Goal: Contribute content

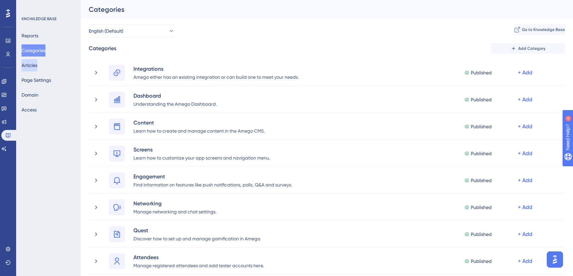
click at [37, 69] on button "Articles" at bounding box center [30, 65] width 16 height 12
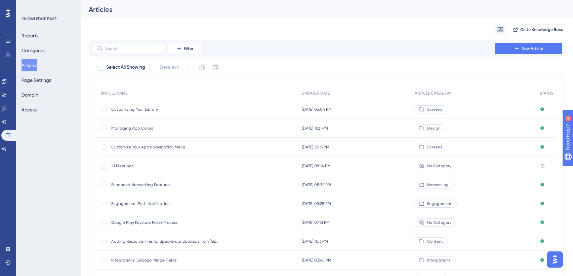
click at [142, 108] on span "Customizing Your Library" at bounding box center [165, 109] width 108 height 5
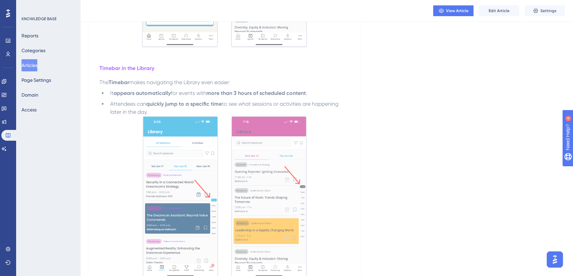
scroll to position [494, 0]
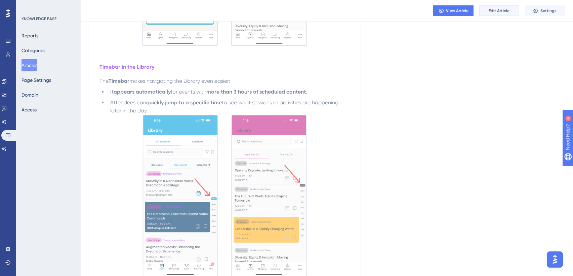
click at [499, 12] on span "Edit Article" at bounding box center [499, 10] width 21 height 5
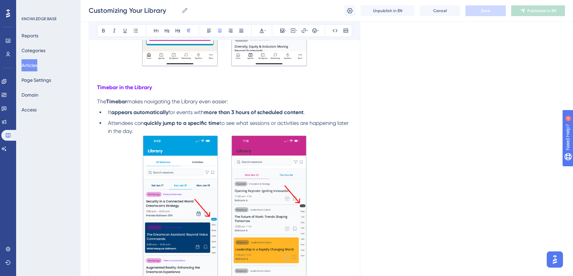
scroll to position [505, 0]
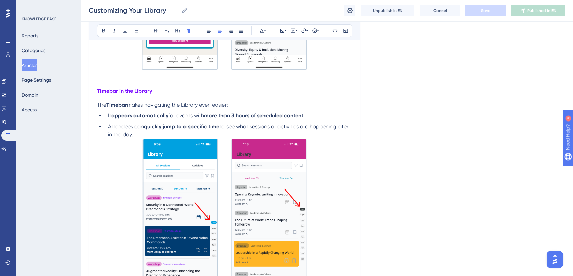
click at [188, 116] on span "for events with" at bounding box center [186, 115] width 36 height 6
click at [189, 117] on span "for event days with" at bounding box center [191, 115] width 46 height 6
click at [482, 12] on span "Save" at bounding box center [485, 10] width 9 height 5
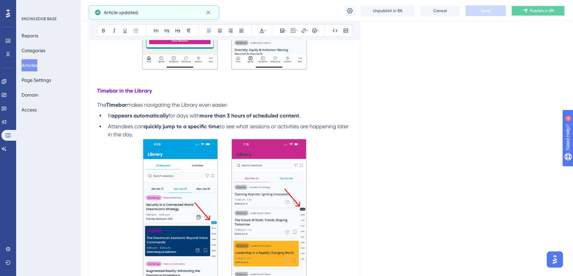
click at [541, 10] on span "Publish in EN" at bounding box center [542, 10] width 24 height 5
